Goal: Task Accomplishment & Management: Use online tool/utility

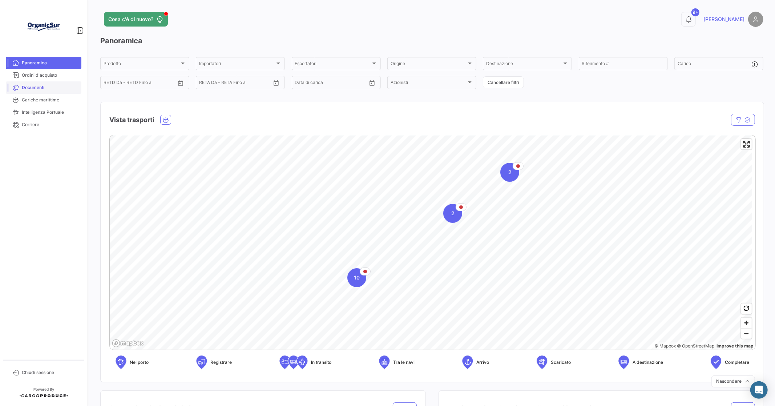
click at [39, 86] on span "Documenti" at bounding box center [50, 87] width 57 height 7
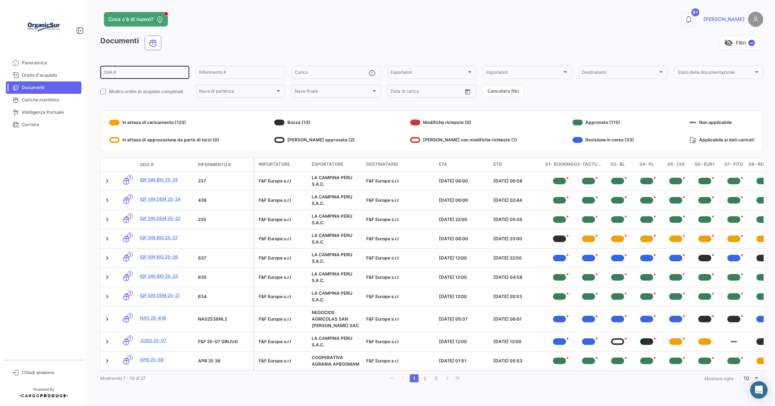
click at [111, 75] on input "OdA #" at bounding box center [145, 73] width 83 height 5
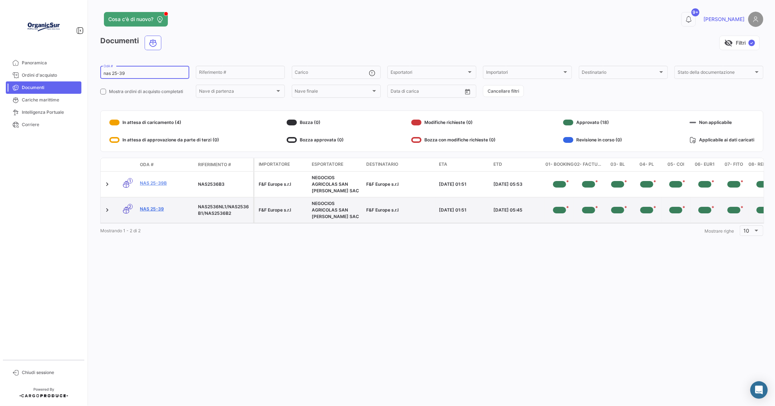
type input "nas 25-39"
click at [151, 208] on link "NAS 25-39" at bounding box center [166, 209] width 52 height 7
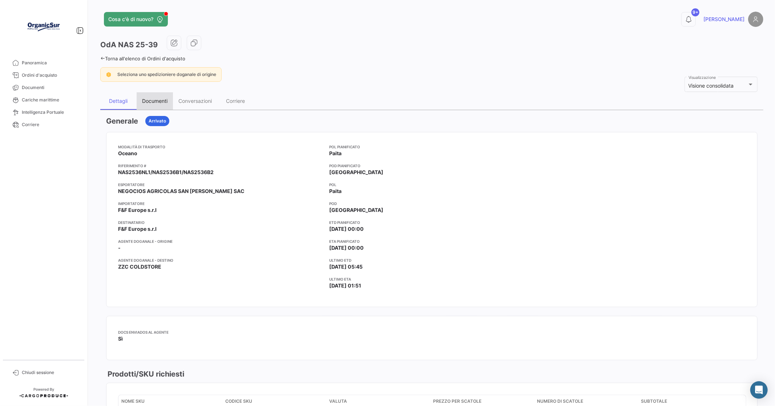
click at [154, 100] on div "Documenti" at bounding box center [154, 101] width 25 height 6
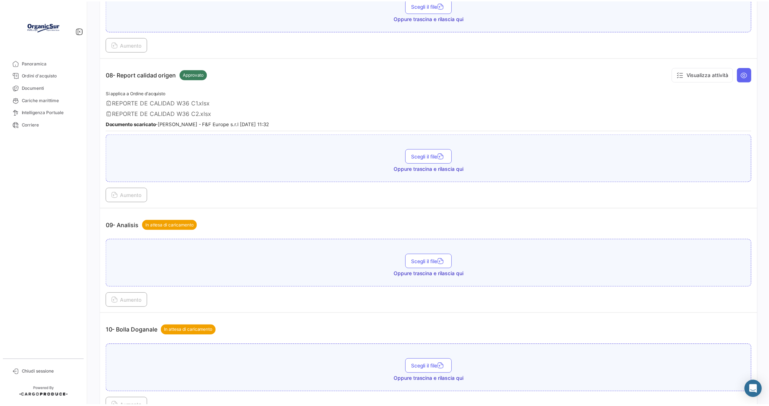
scroll to position [1318, 0]
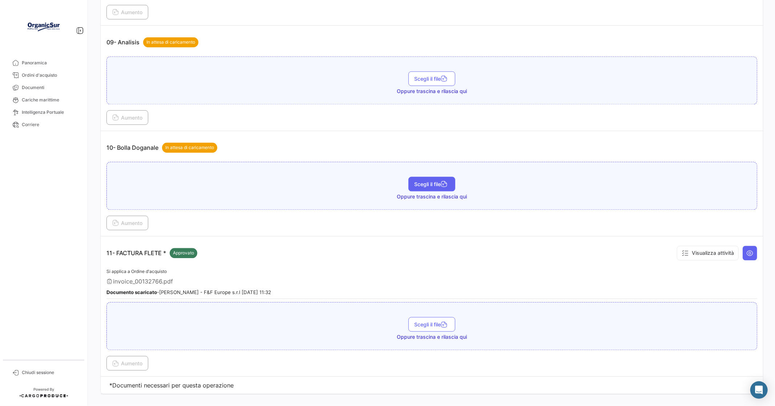
click at [426, 177] on button "Scegli il file" at bounding box center [432, 184] width 47 height 15
drag, startPoint x: 123, startPoint y: 214, endPoint x: 127, endPoint y: 213, distance: 4.5
click at [127, 220] on span "Aumento" at bounding box center [127, 223] width 30 height 6
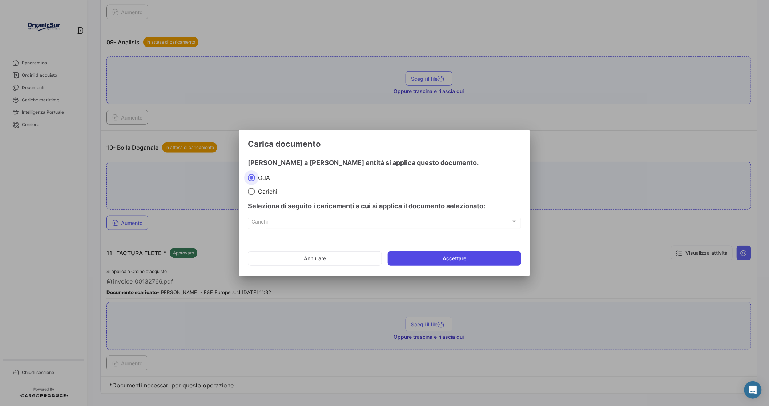
click at [466, 260] on button "Accettare" at bounding box center [454, 258] width 133 height 15
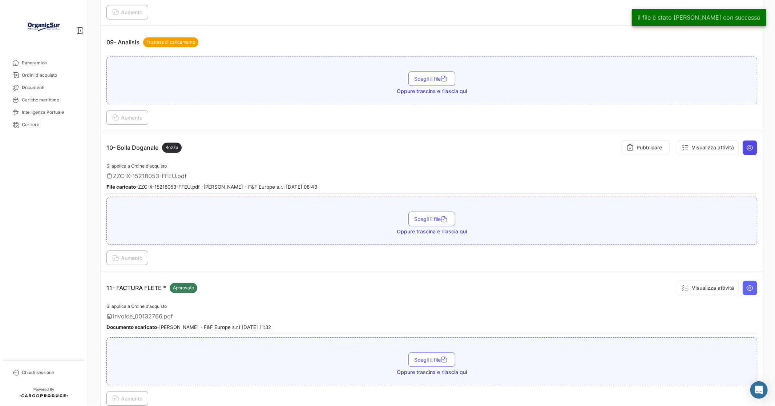
click at [750, 140] on button at bounding box center [750, 147] width 15 height 15
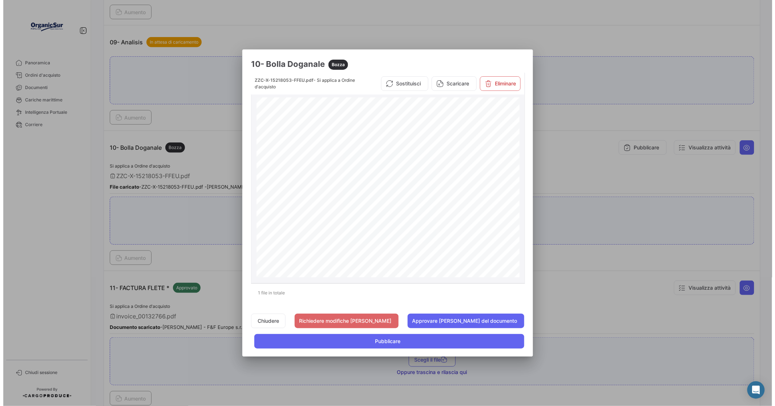
scroll to position [569, 0]
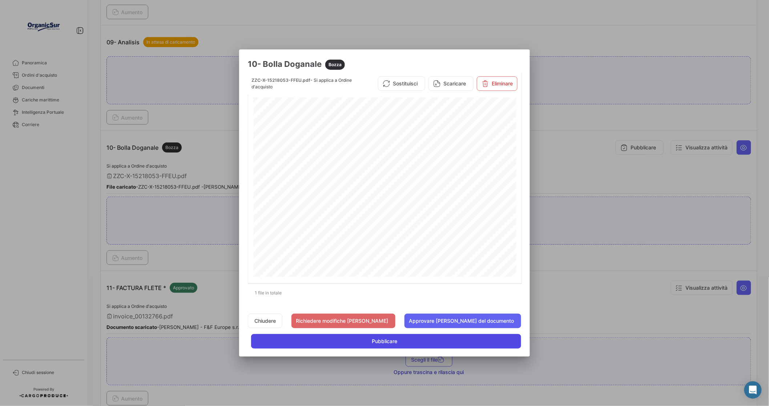
click at [375, 345] on span "Pubblicare" at bounding box center [384, 341] width 25 height 7
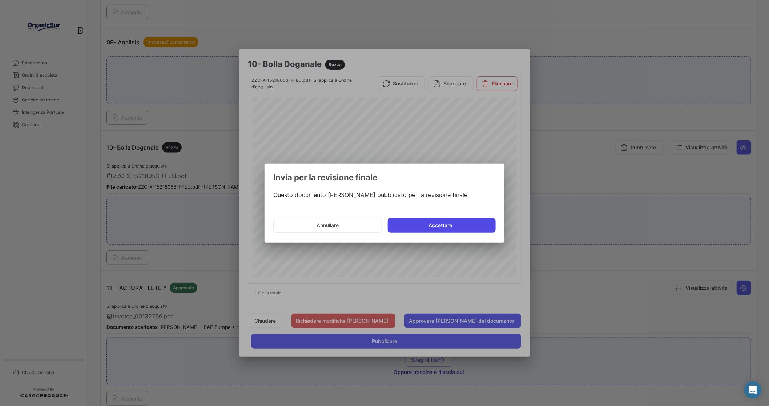
drag, startPoint x: 441, startPoint y: 222, endPoint x: 441, endPoint y: 218, distance: 3.7
click at [441, 222] on button "Accettare" at bounding box center [442, 225] width 108 height 15
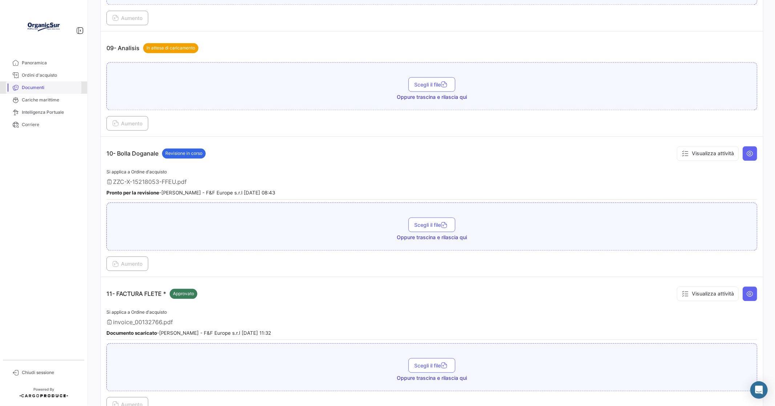
click at [30, 85] on span "Documenti" at bounding box center [50, 87] width 57 height 7
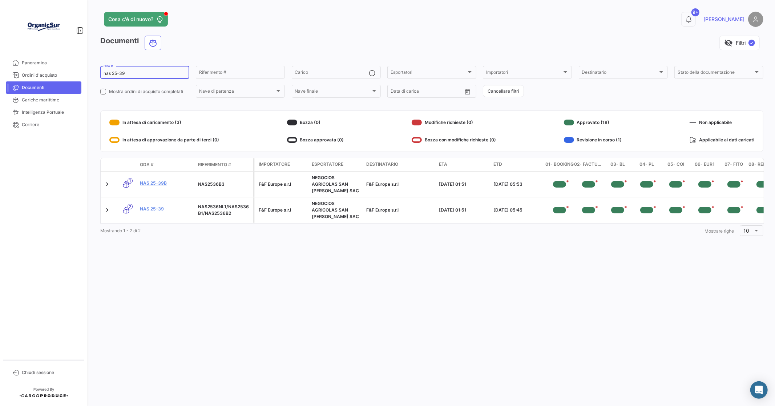
click at [129, 71] on input "nas 25-39" at bounding box center [145, 73] width 83 height 5
type input "n"
